Goal: Task Accomplishment & Management: Complete application form

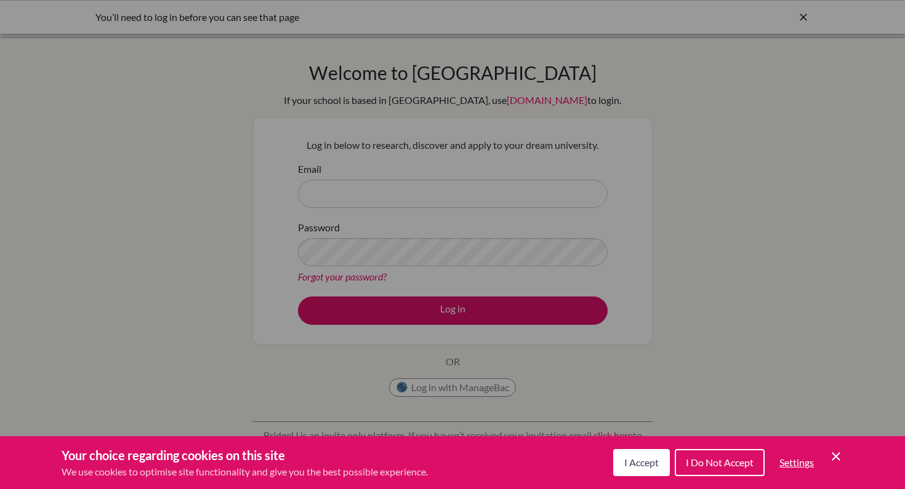
click at [370, 191] on div "Cookie Preferences" at bounding box center [452, 244] width 905 height 489
click at [636, 461] on span "I Accept" at bounding box center [641, 463] width 34 height 12
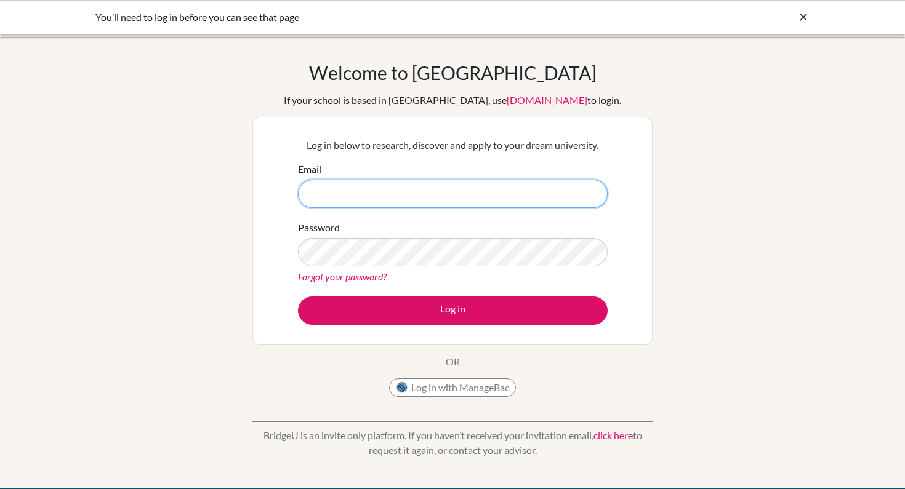
click at [410, 197] on input "Email" at bounding box center [453, 194] width 310 height 28
click at [587, 196] on input "kvickneson" at bounding box center [453, 194] width 310 height 28
click at [620, 209] on div "Log in below to research, discover and apply to your dream university. Email kv…" at bounding box center [452, 231] width 400 height 228
click at [422, 180] on input "kvickneson" at bounding box center [453, 194] width 310 height 28
click at [369, 191] on input "kvickneson" at bounding box center [453, 194] width 310 height 28
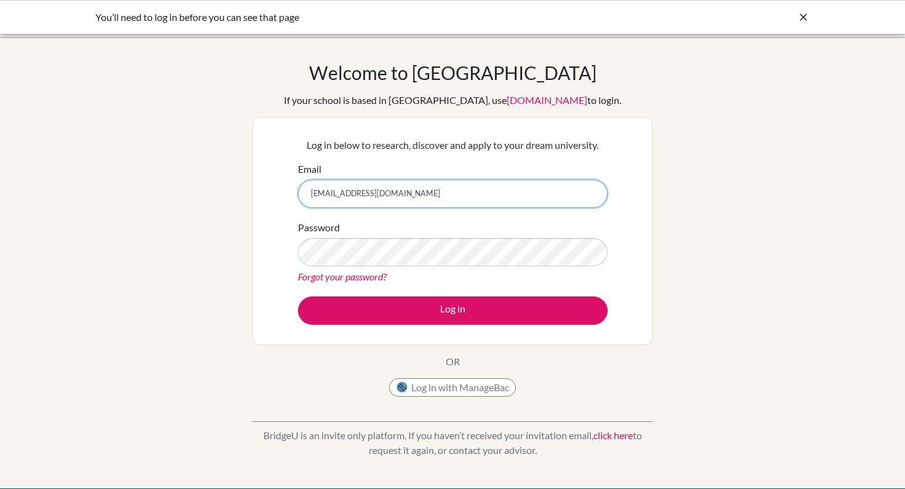
type input "[EMAIL_ADDRESS][DOMAIN_NAME]"
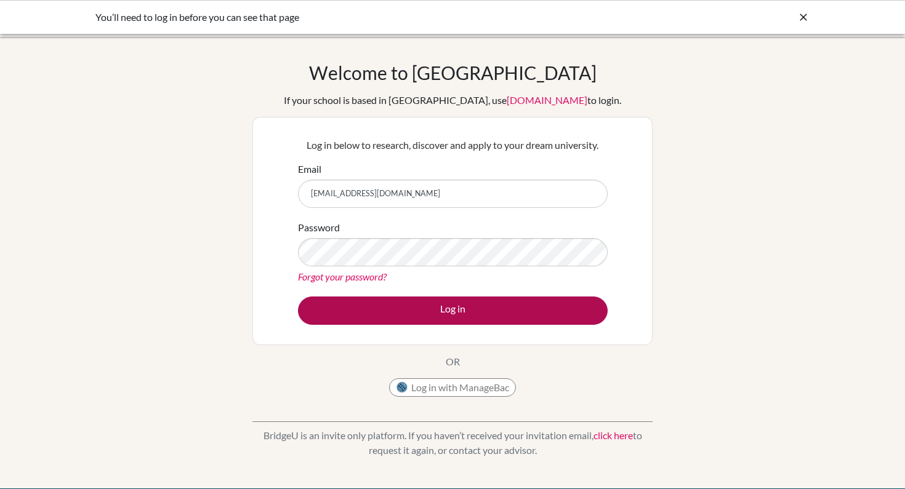
click at [454, 313] on button "Log in" at bounding box center [453, 311] width 310 height 28
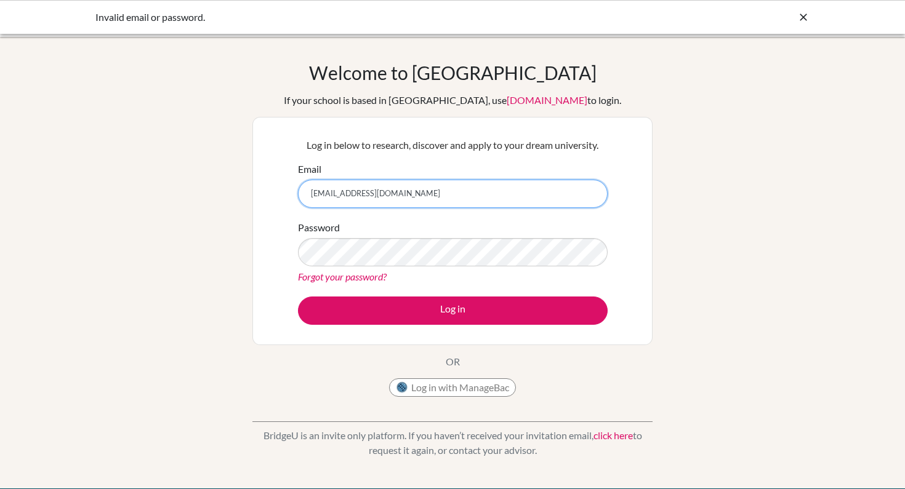
drag, startPoint x: 393, startPoint y: 196, endPoint x: 287, endPoint y: 192, distance: 105.9
click at [287, 191] on div "Log in below to research, discover and apply to your dream university. Email kv…" at bounding box center [452, 231] width 400 height 228
type input "k_vickneson@ofs.edu.sg"
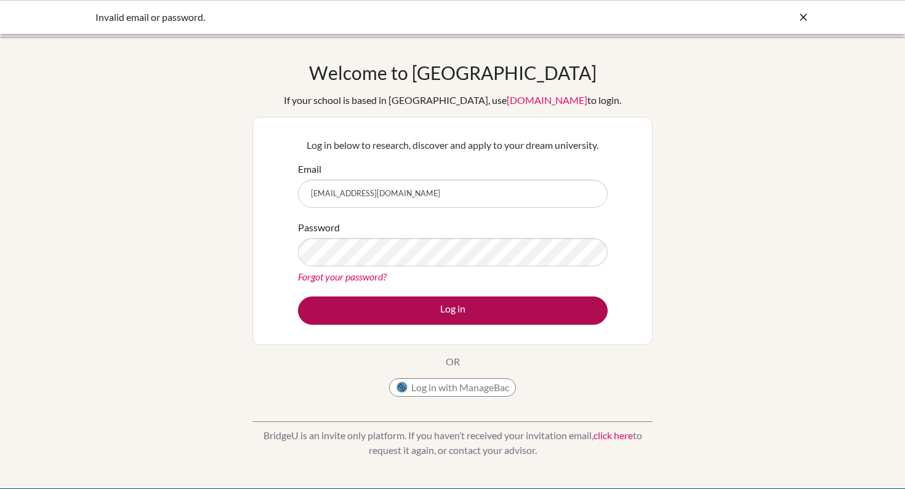
click at [443, 309] on button "Log in" at bounding box center [453, 311] width 310 height 28
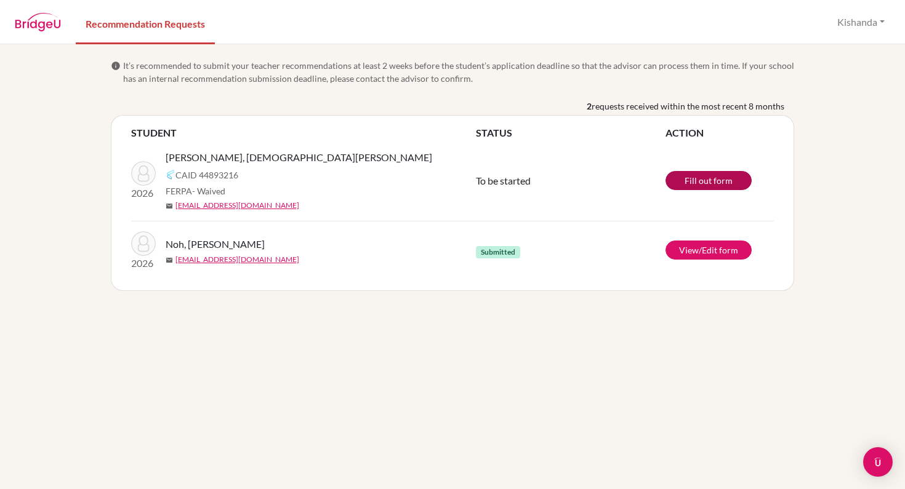
click at [712, 183] on link "Fill out form" at bounding box center [708, 180] width 86 height 19
